Goal: Check status: Check status

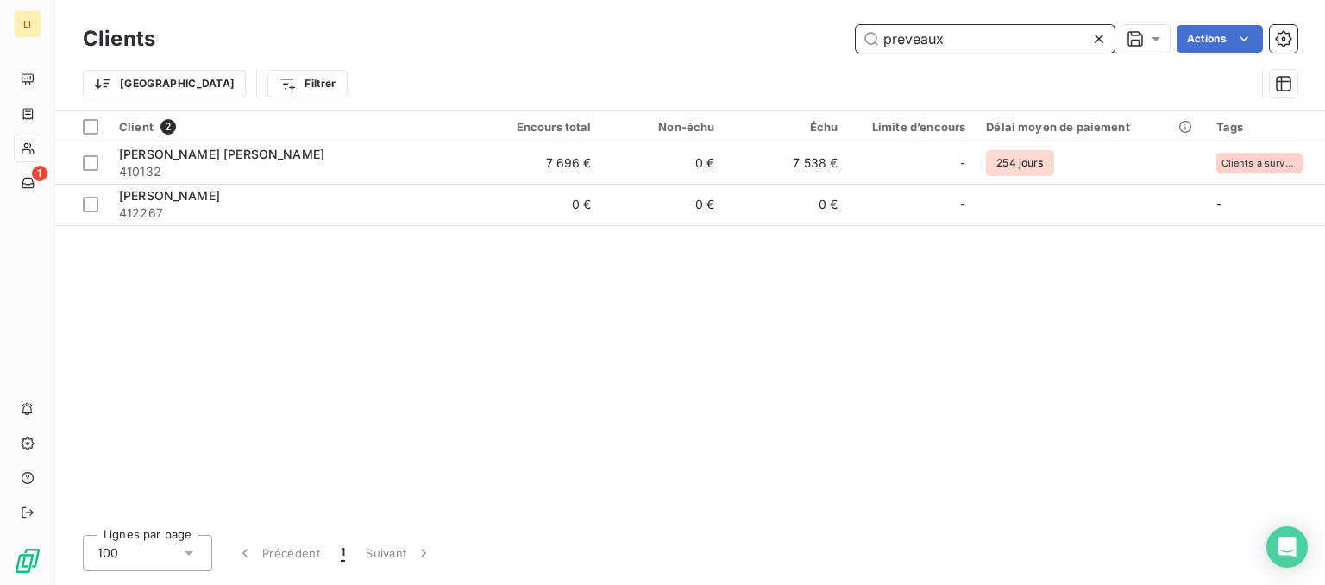
drag, startPoint x: 962, startPoint y: 41, endPoint x: 790, endPoint y: 2, distance: 176.1
click at [856, 44] on input "preveaux" at bounding box center [985, 39] width 259 height 28
type input "v"
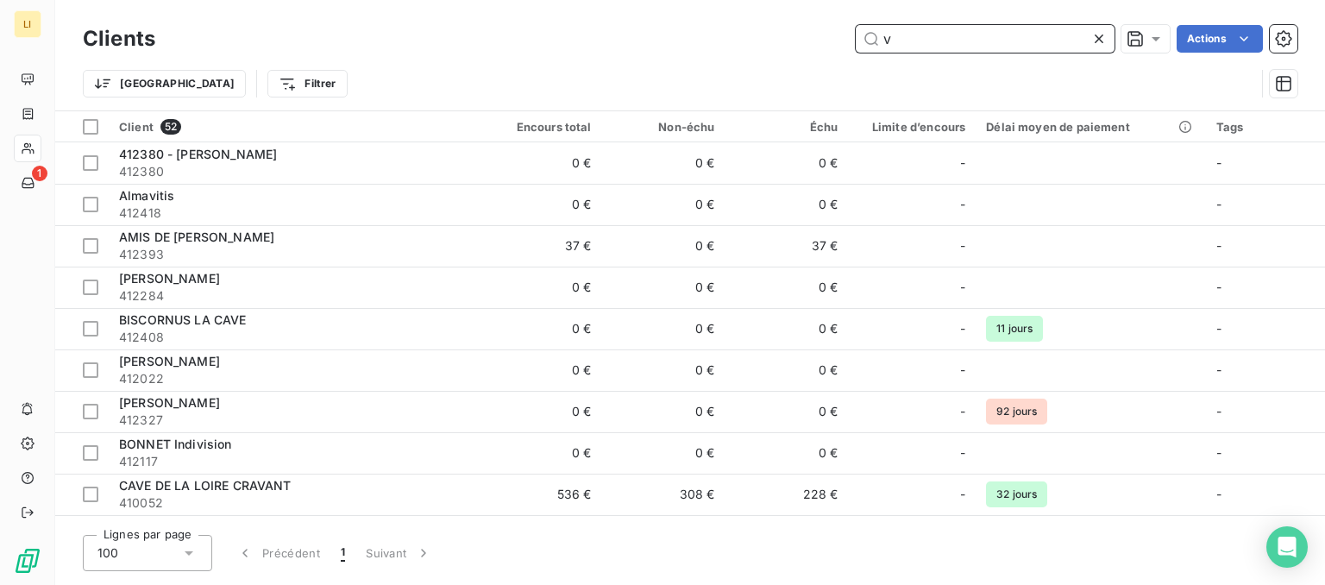
click at [1005, 28] on input "v" at bounding box center [985, 39] width 259 height 28
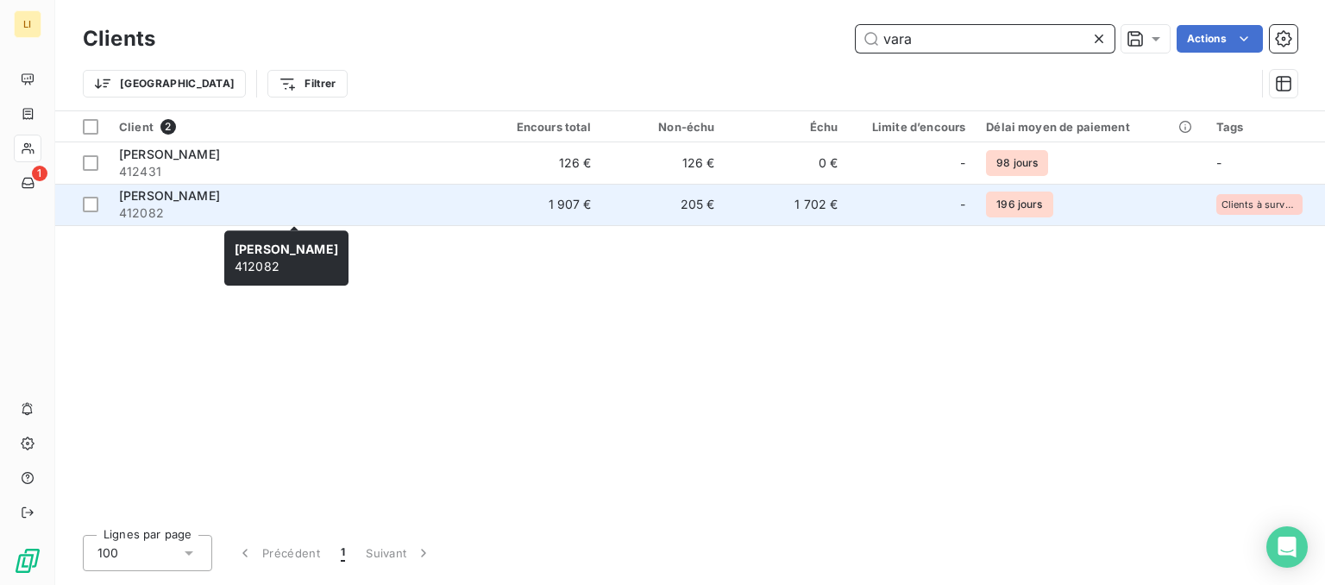
type input "vara"
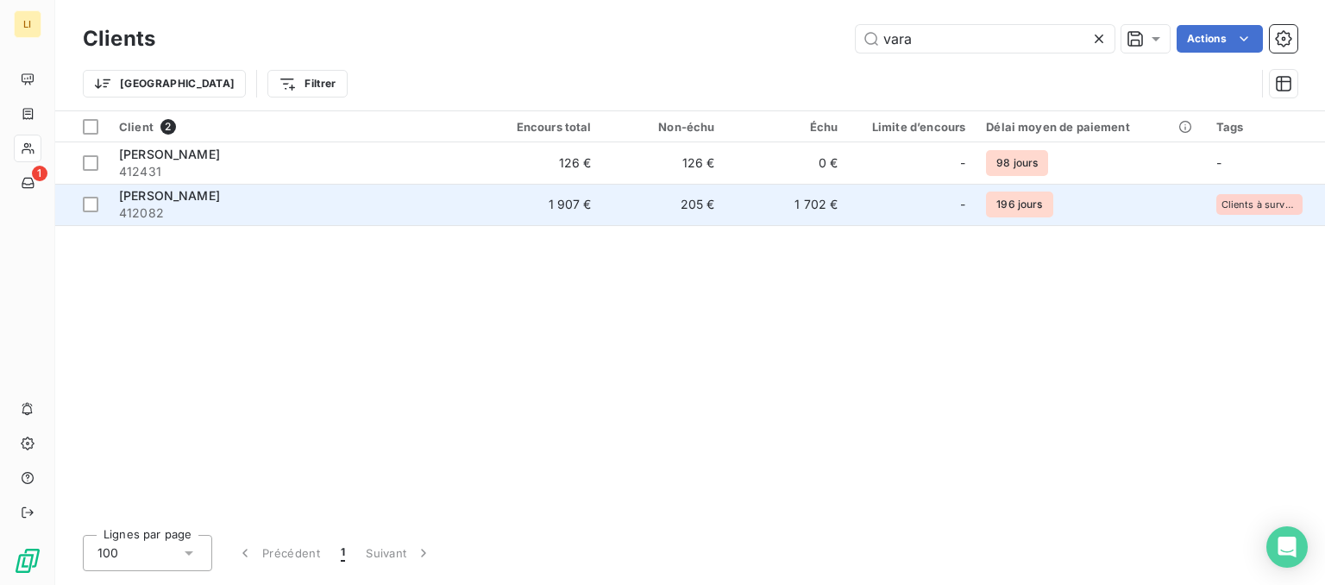
click at [321, 216] on span "412082" at bounding box center [293, 213] width 349 height 17
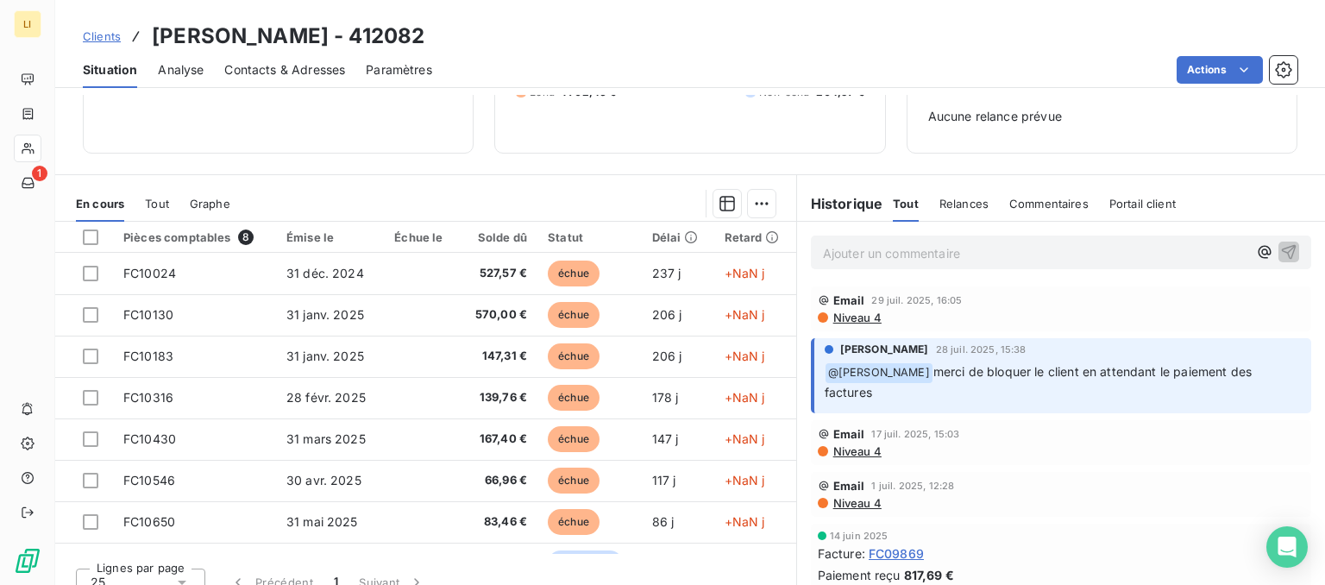
scroll to position [207, 0]
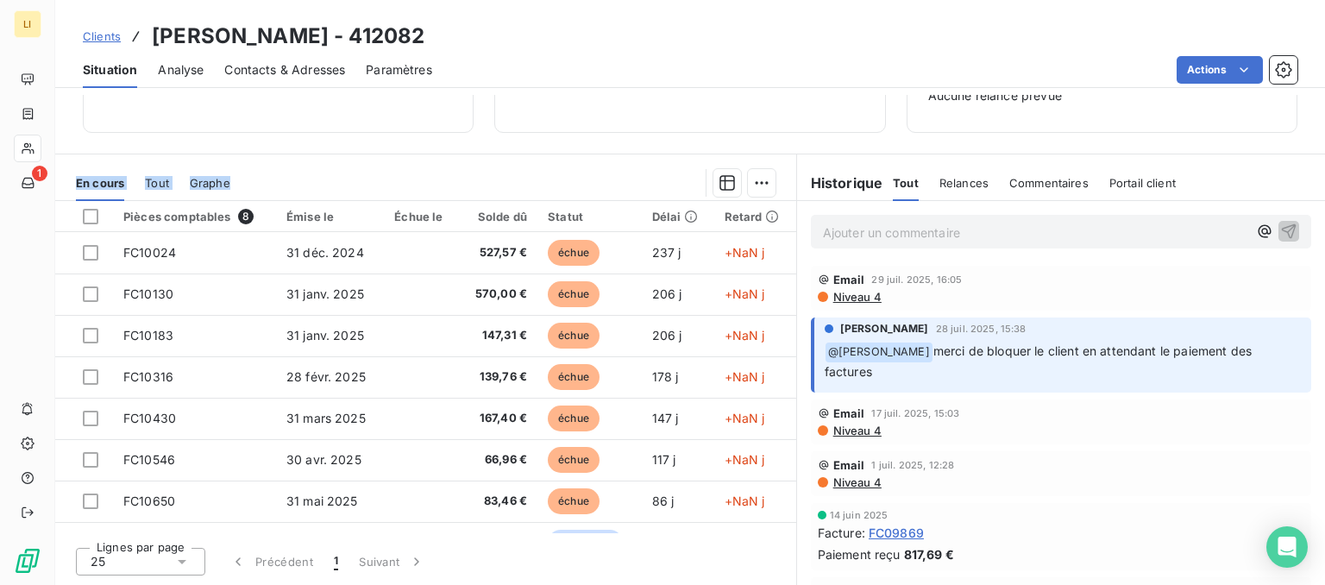
drag, startPoint x: 65, startPoint y: 167, endPoint x: 589, endPoint y: 179, distance: 524.8
click at [589, 179] on div "En cours Tout Graphe" at bounding box center [425, 183] width 741 height 36
click at [600, 104] on div "1 907,43 € 0 Échu 1 702,46 € Non-échu 204,97 €" at bounding box center [690, 25] width 348 height 171
